Goal: Task Accomplishment & Management: Manage account settings

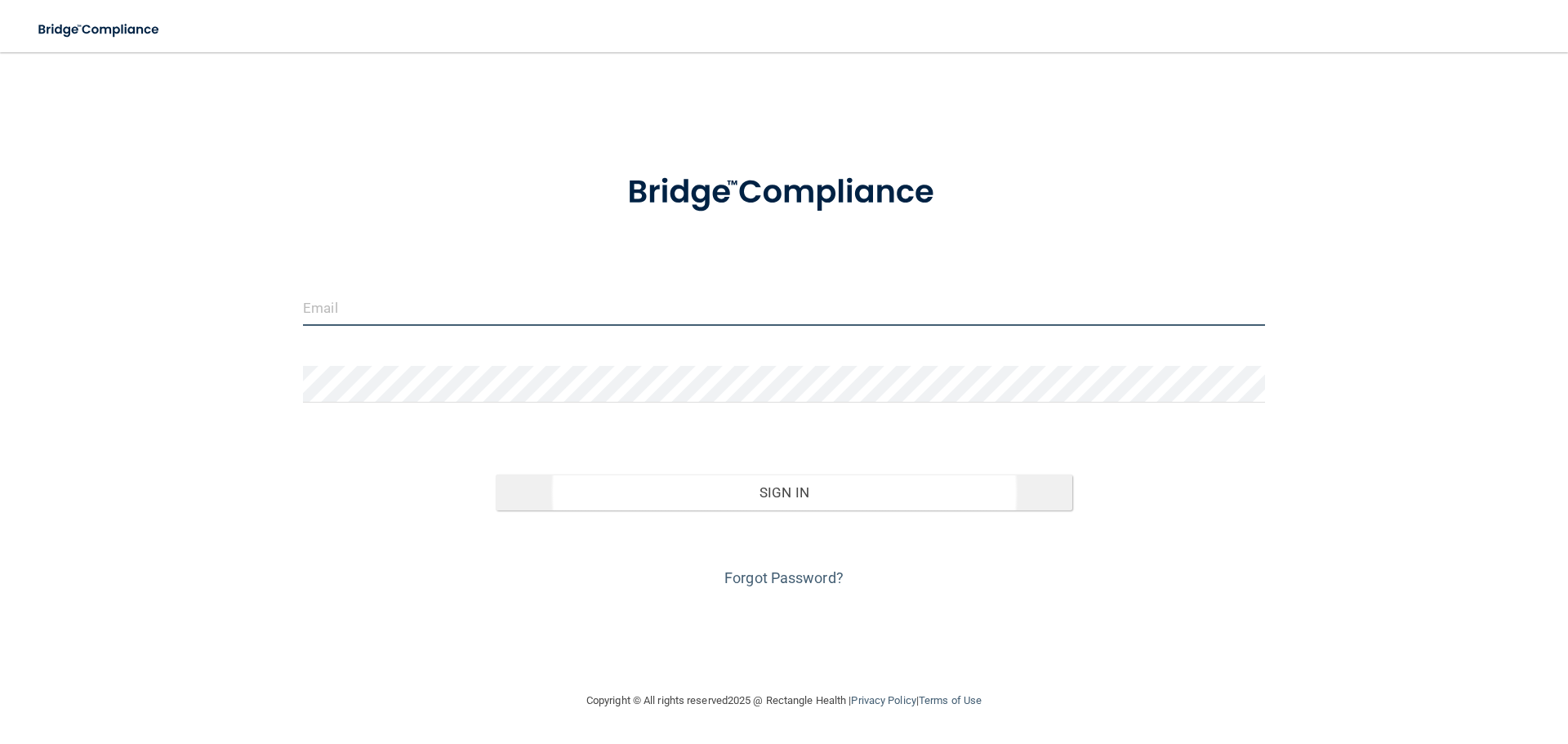
type input "[EMAIL_ADDRESS][DOMAIN_NAME]"
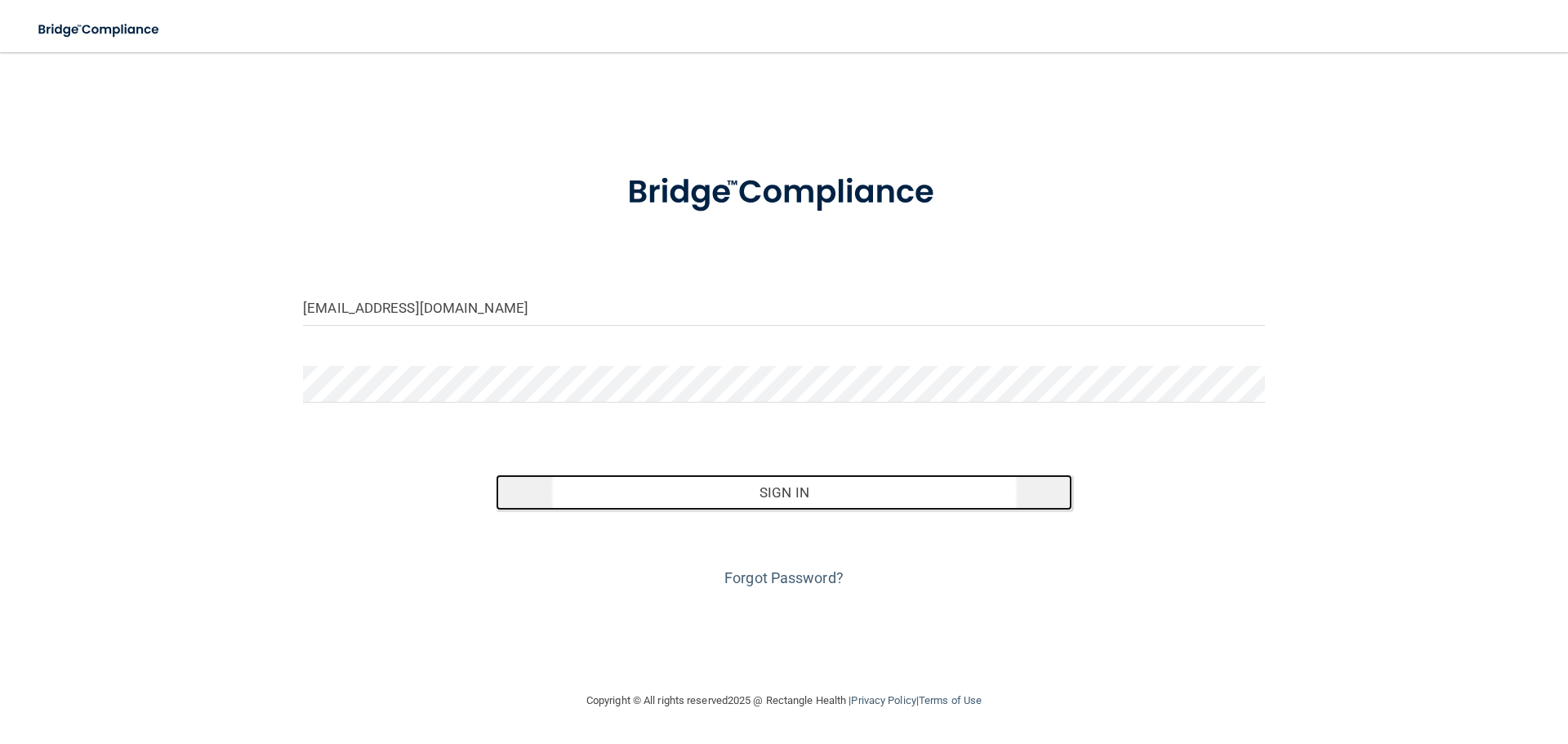
click at [769, 488] on button "Sign In" at bounding box center [784, 492] width 577 height 36
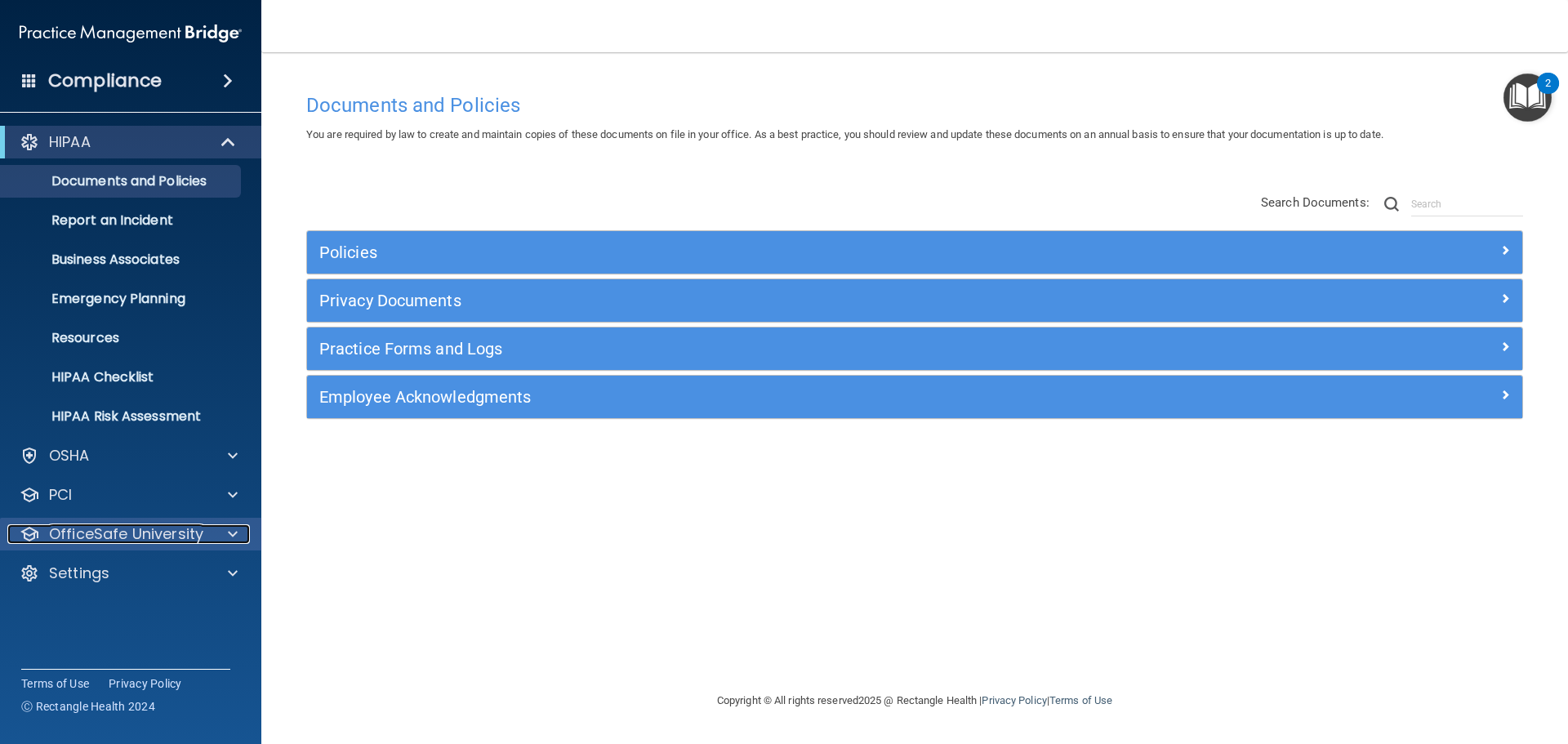
click at [233, 534] on span at bounding box center [232, 534] width 10 height 19
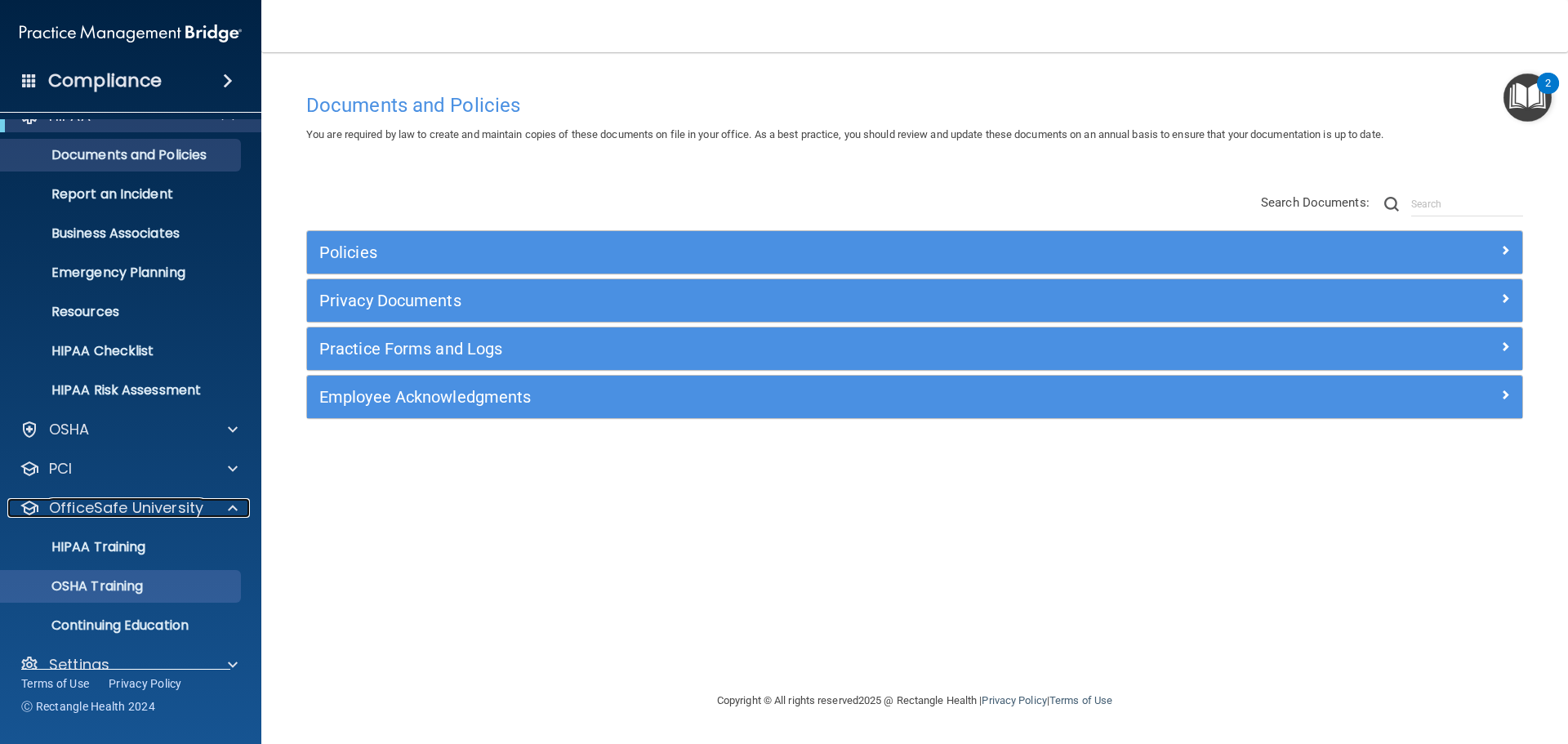
scroll to position [52, 0]
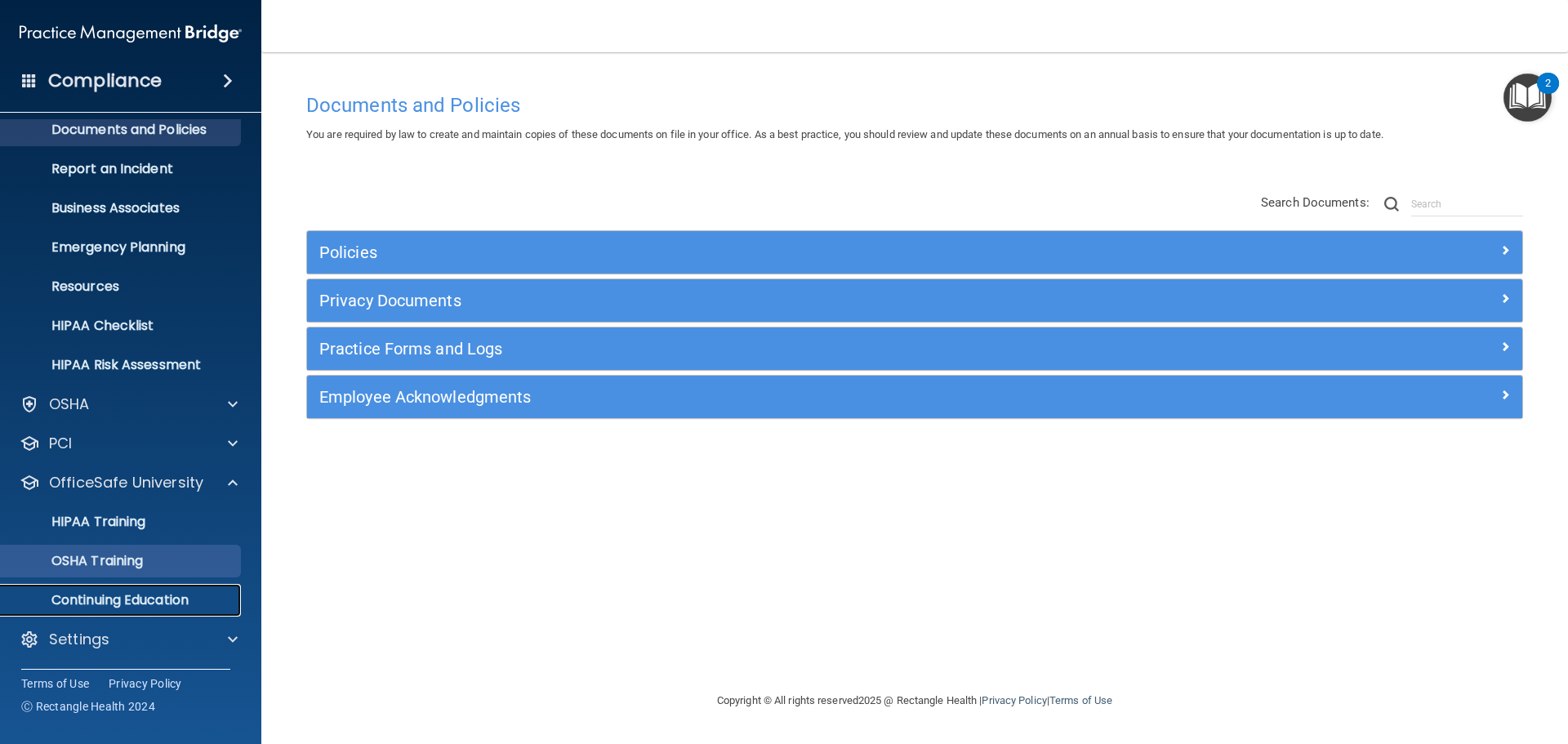
click at [175, 603] on p "Continuing Education" at bounding box center [121, 600] width 223 height 16
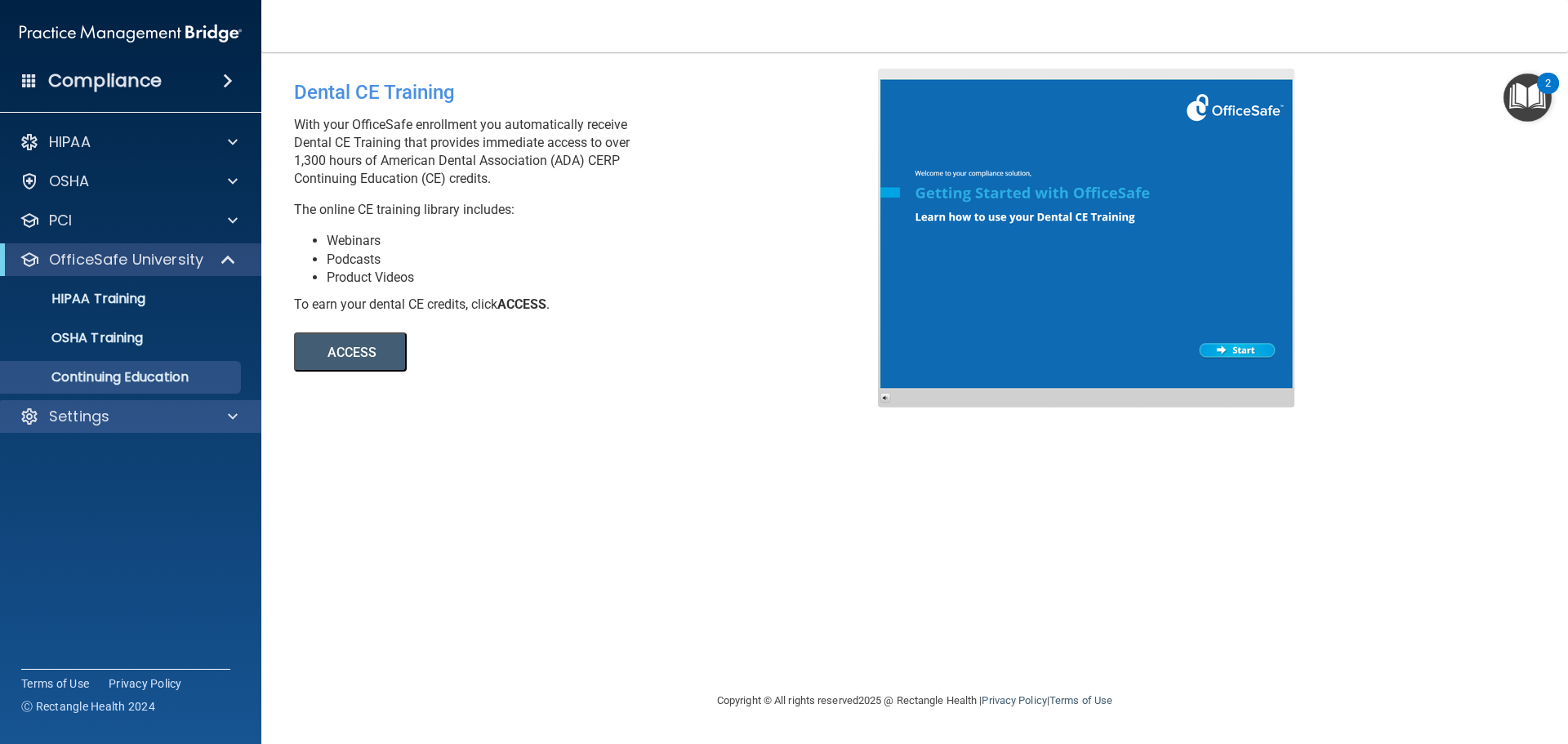
click at [145, 427] on div "Settings" at bounding box center [131, 416] width 262 height 33
click at [233, 415] on span at bounding box center [232, 416] width 10 height 19
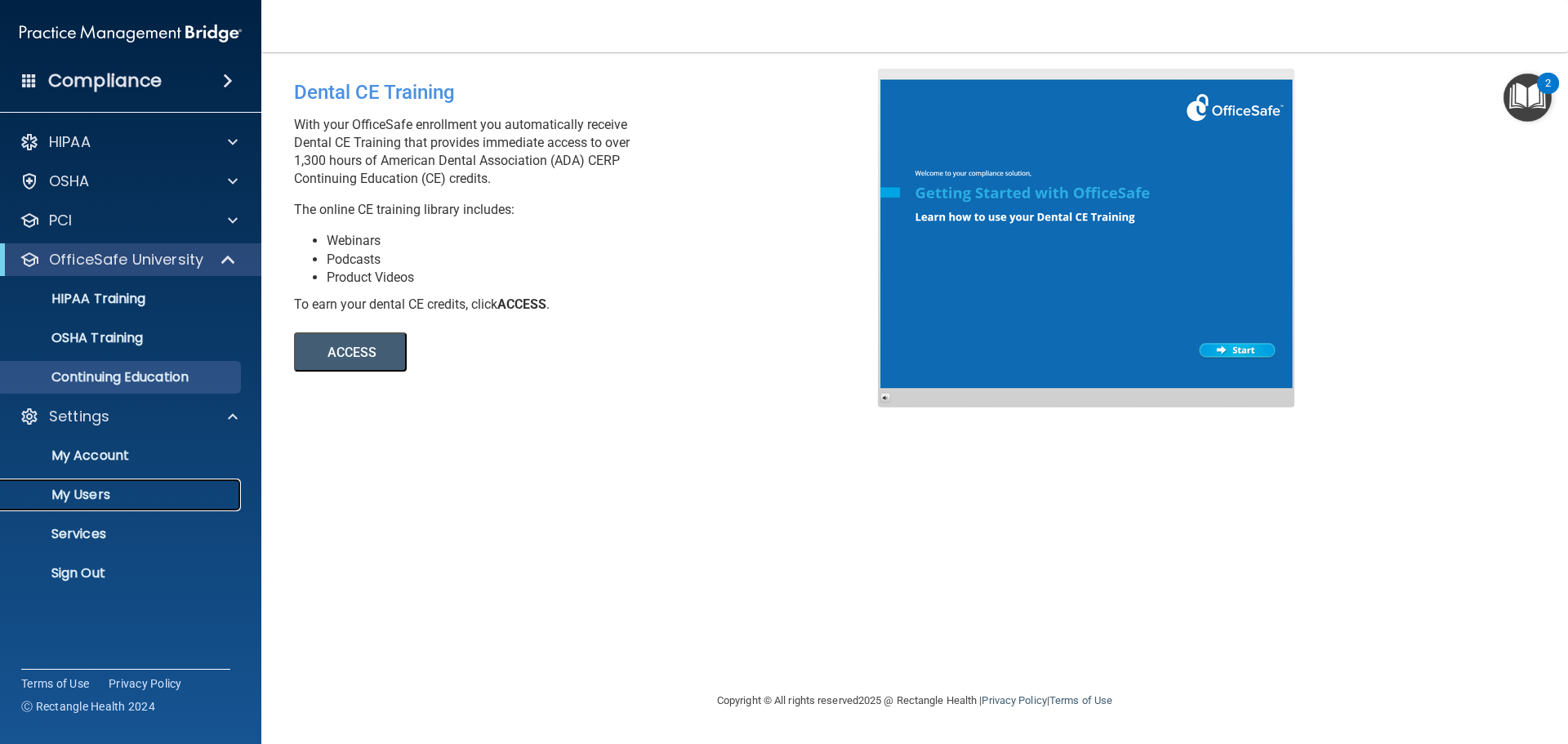
click at [96, 492] on p "My Users" at bounding box center [121, 494] width 223 height 16
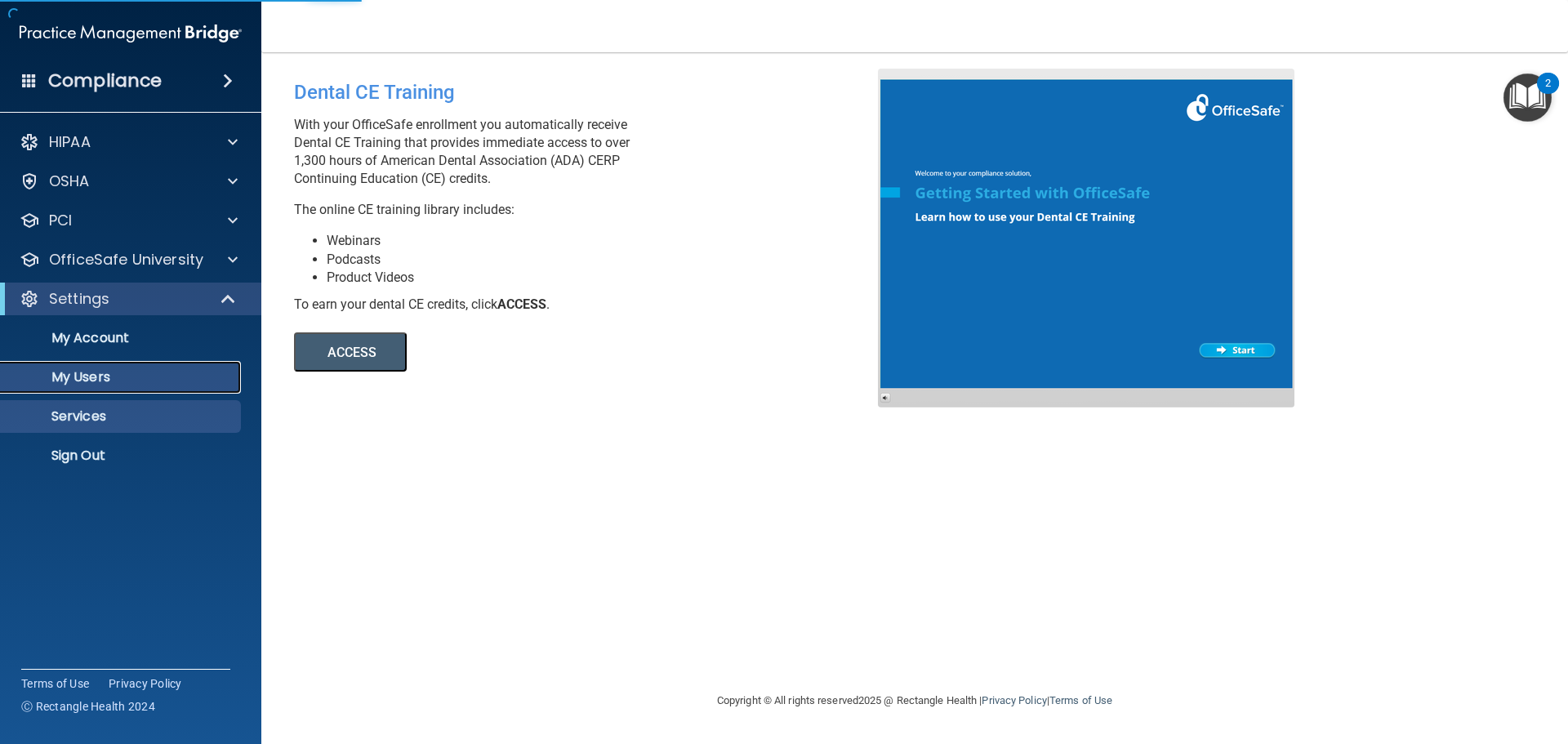
select select "20"
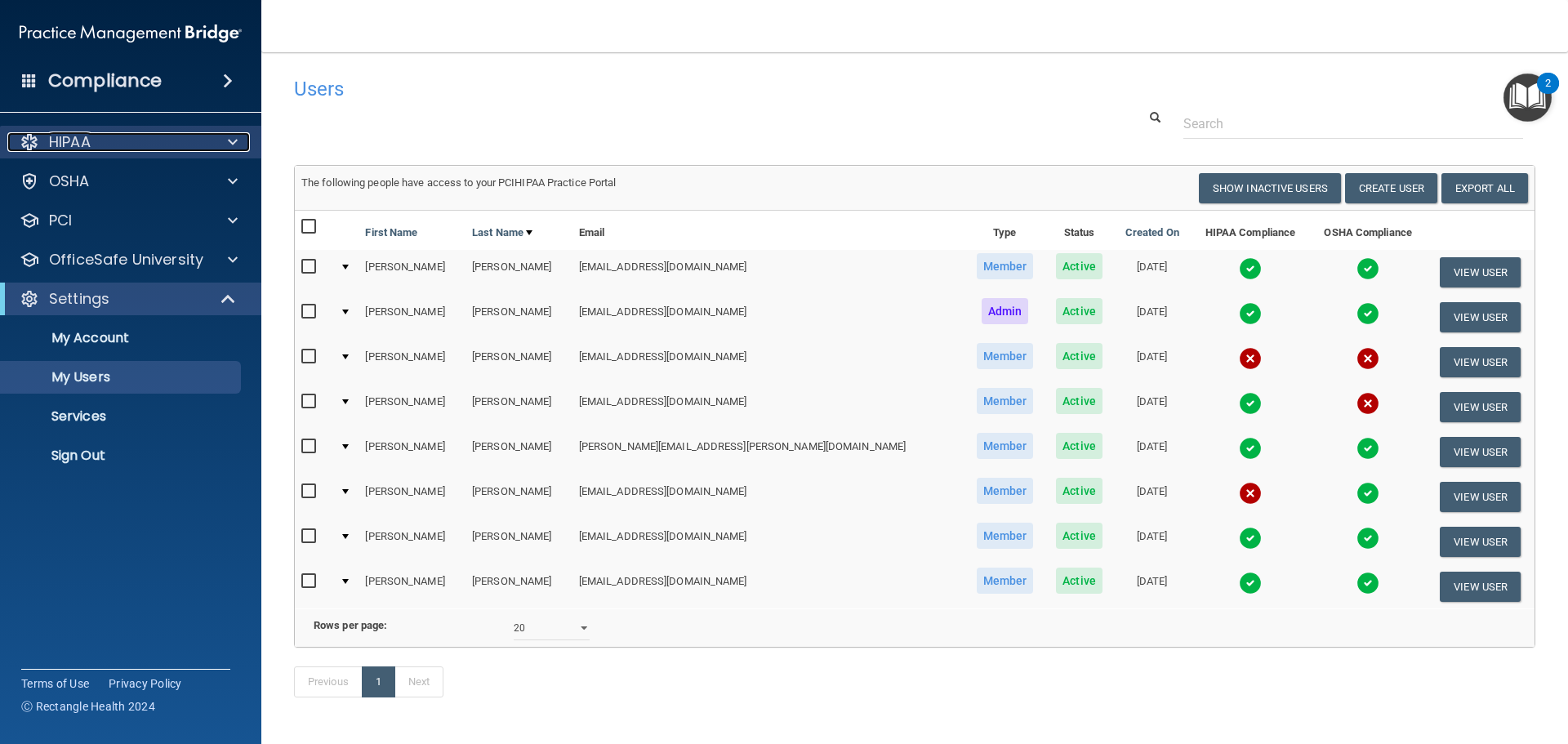
click at [102, 149] on div "HIPAA" at bounding box center [109, 142] width 203 height 19
